Goal: Find specific page/section: Find specific page/section

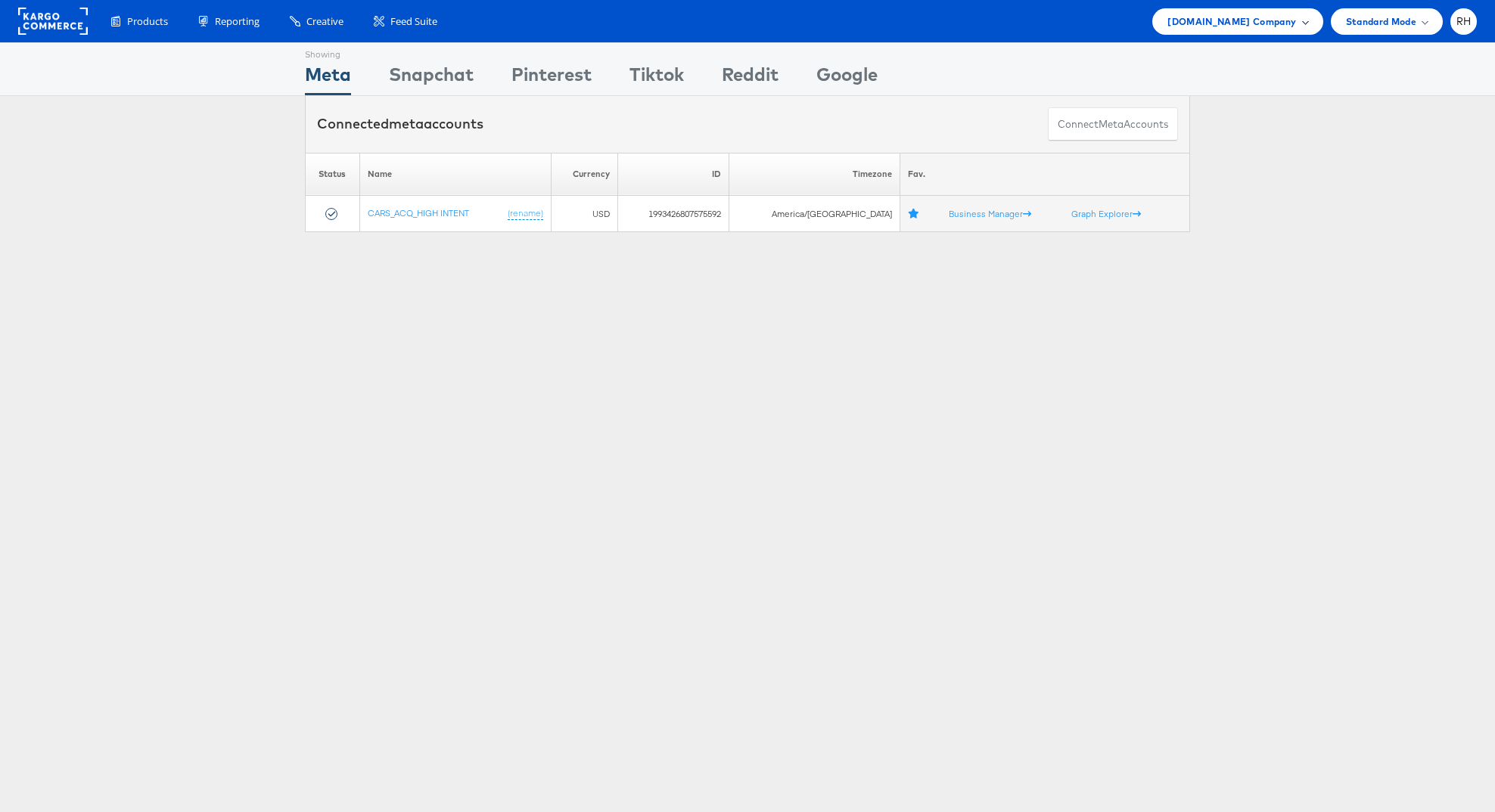
click at [1261, 17] on span "Cars.com Company" at bounding box center [1231, 22] width 129 height 16
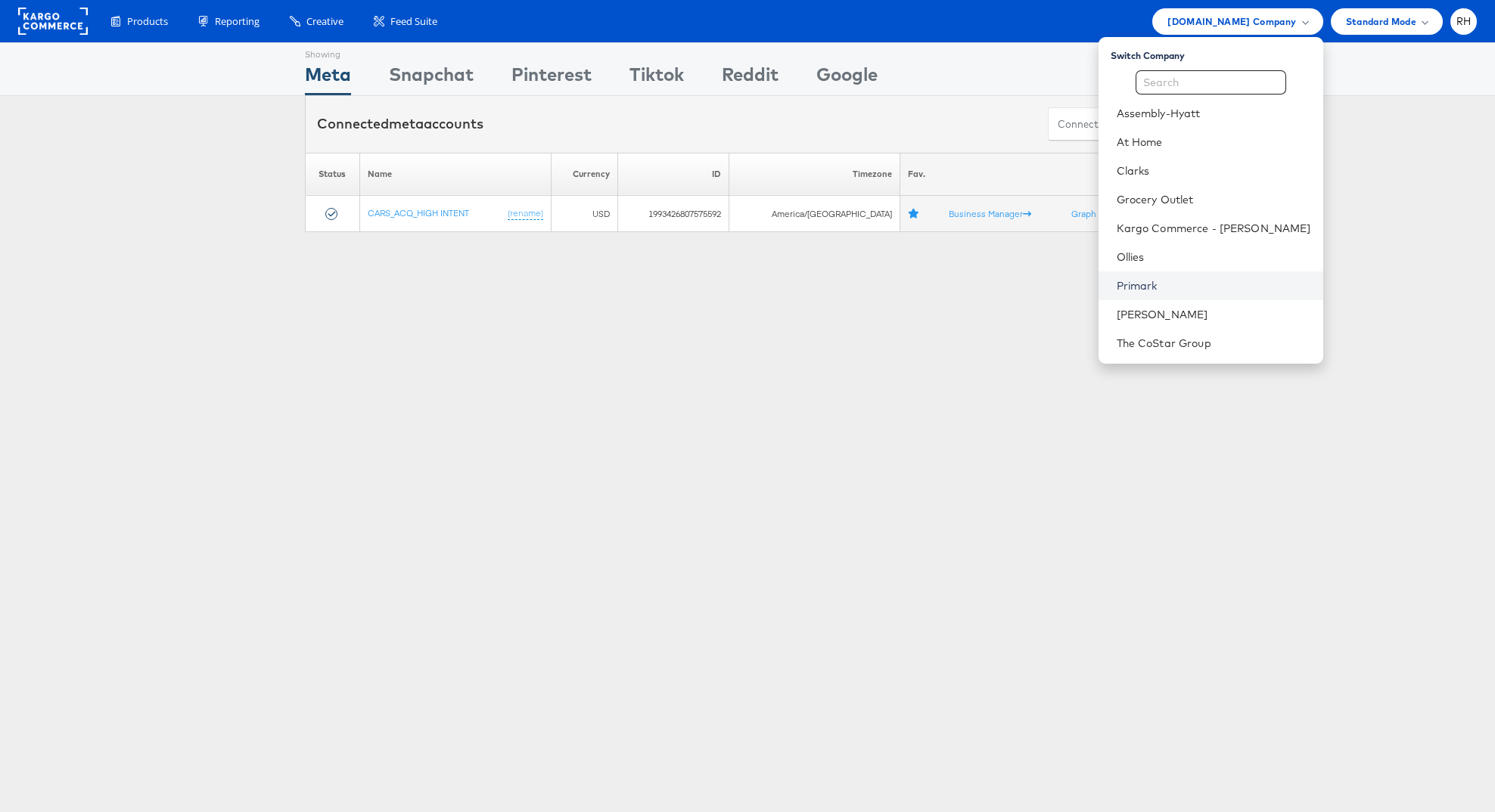
click at [1208, 286] on link "Primark" at bounding box center [1214, 285] width 194 height 15
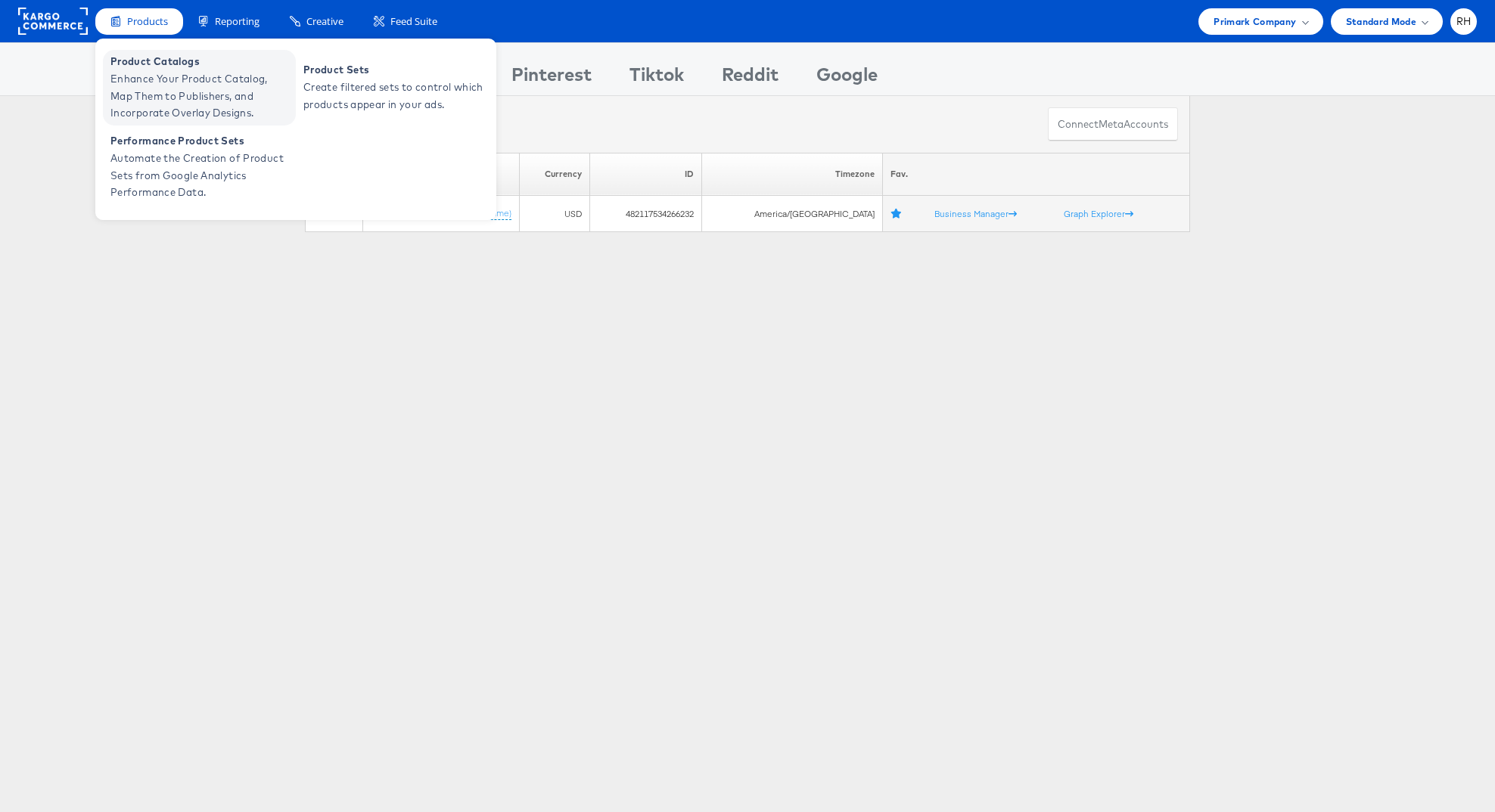
click at [142, 74] on span "Enhance Your Product Catalog, Map Them to Publishers, and Incorporate Overlay D…" at bounding box center [200, 96] width 182 height 51
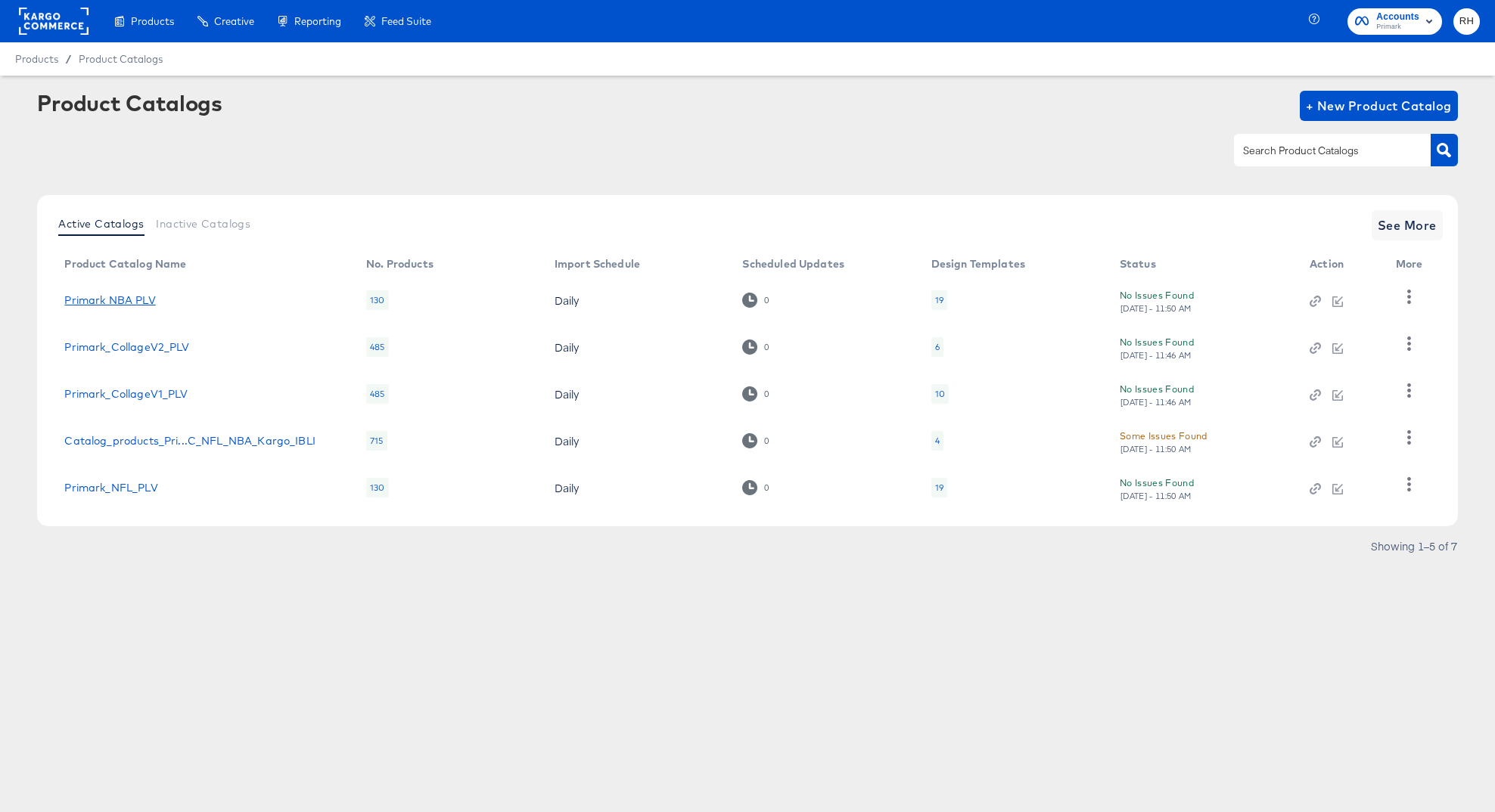
click at [124, 298] on link "Primark NBA PLV" at bounding box center [109, 300] width 90 height 12
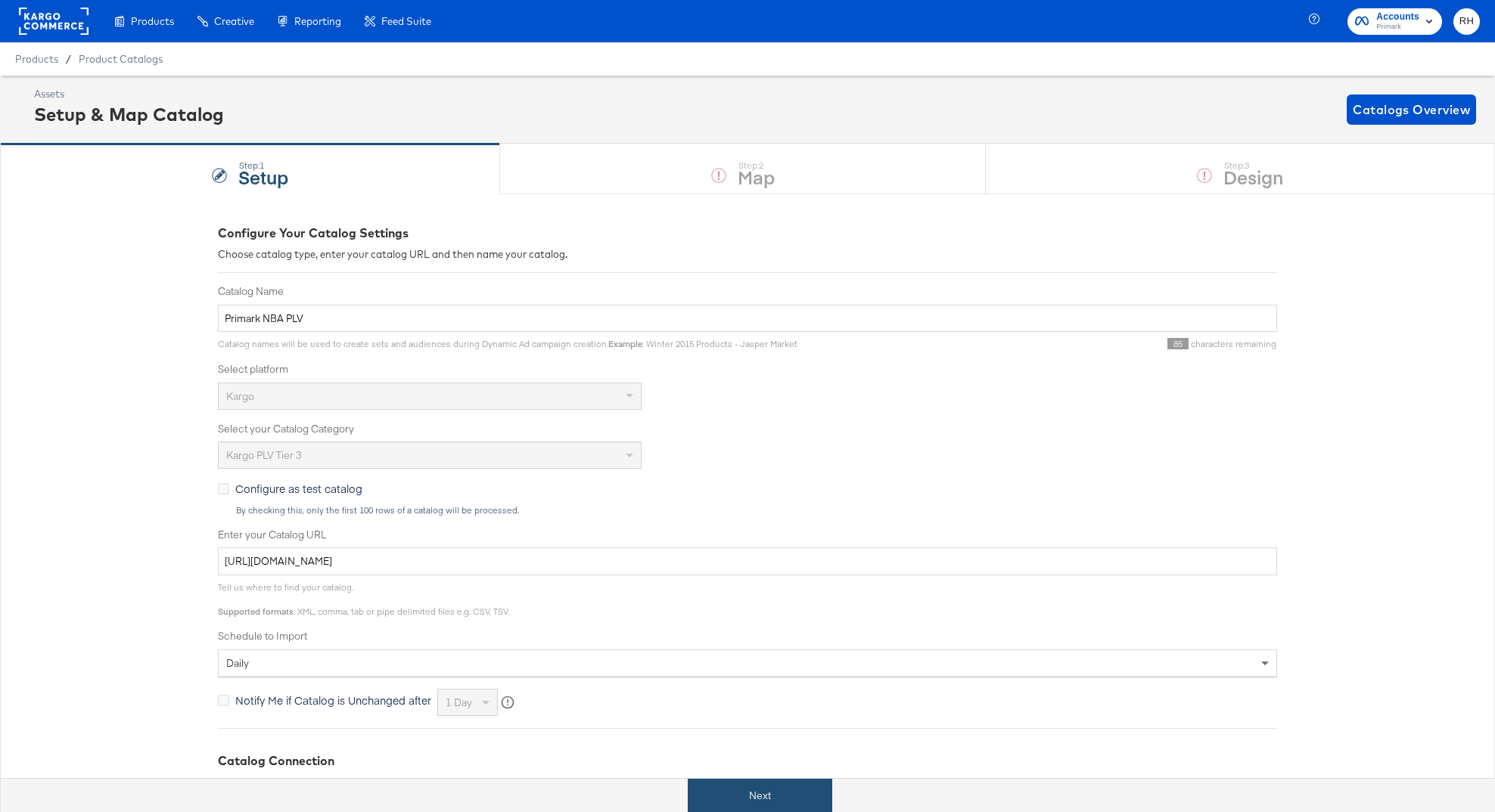
click at [752, 803] on button "Next" at bounding box center [759, 795] width 144 height 34
